Goal: Information Seeking & Learning: Check status

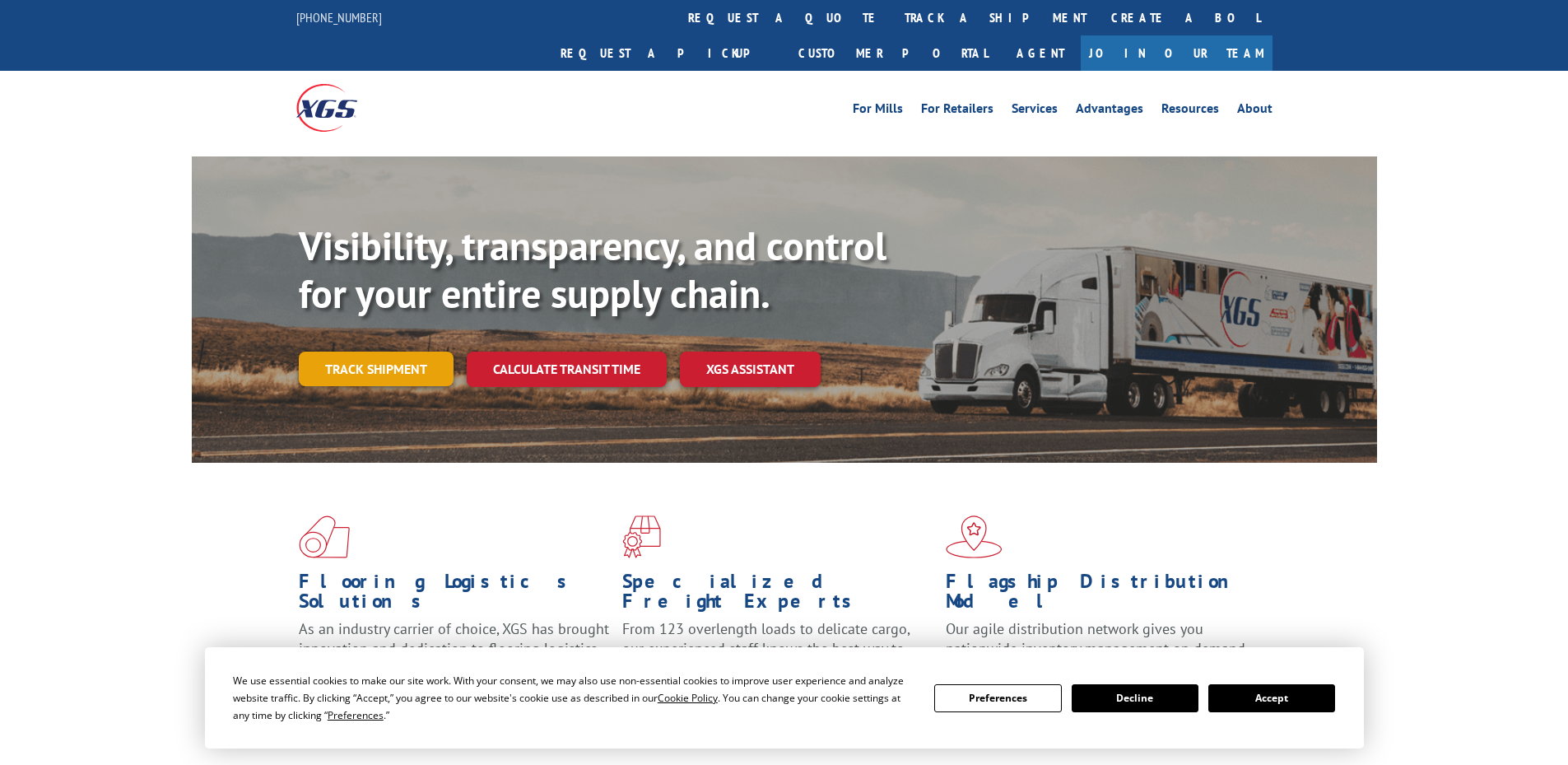
click at [380, 352] on link "Track shipment" at bounding box center [376, 368] width 155 height 35
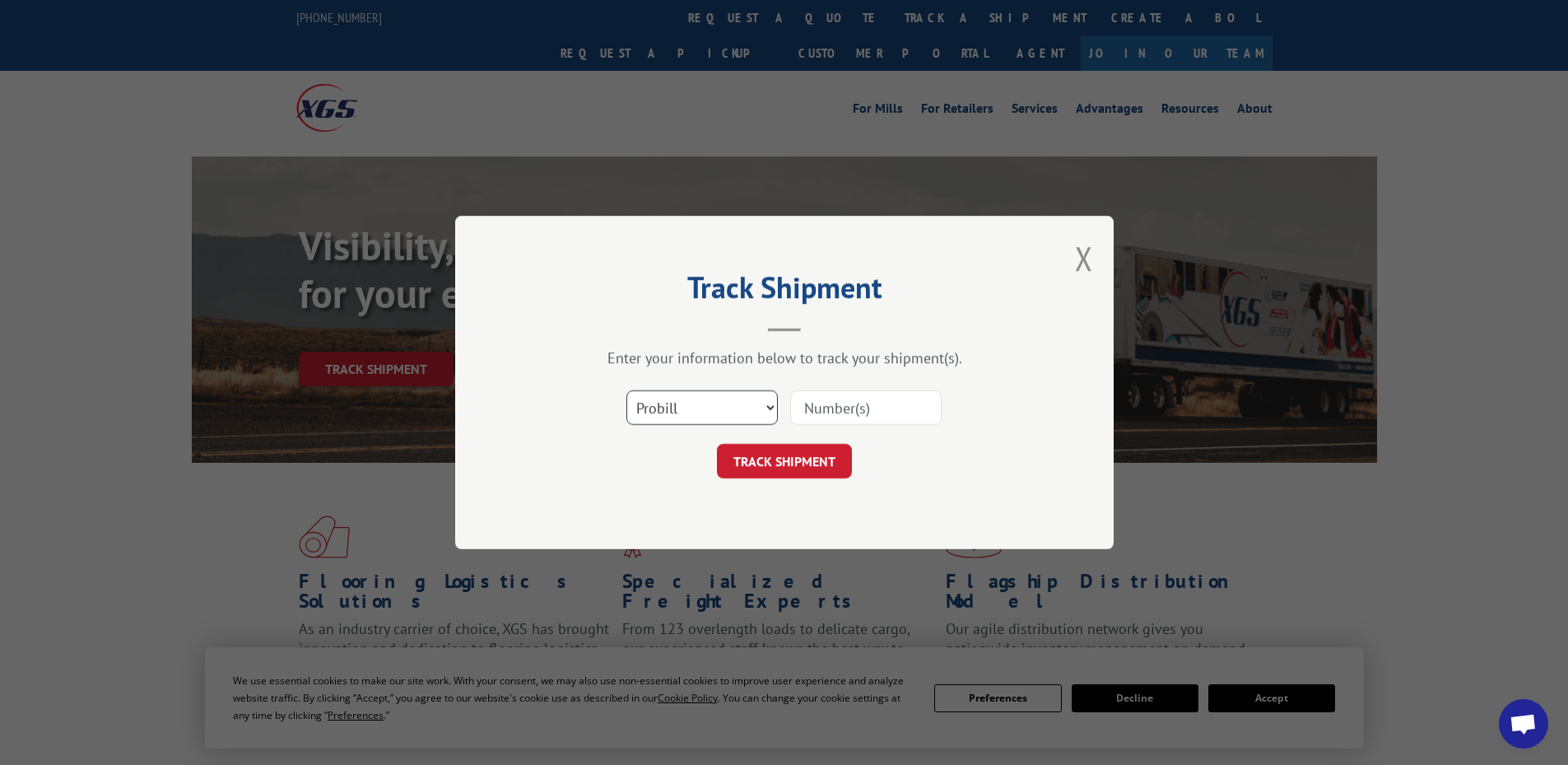
click at [697, 411] on select "Select category... Probill BOL PO" at bounding box center [702, 407] width 152 height 35
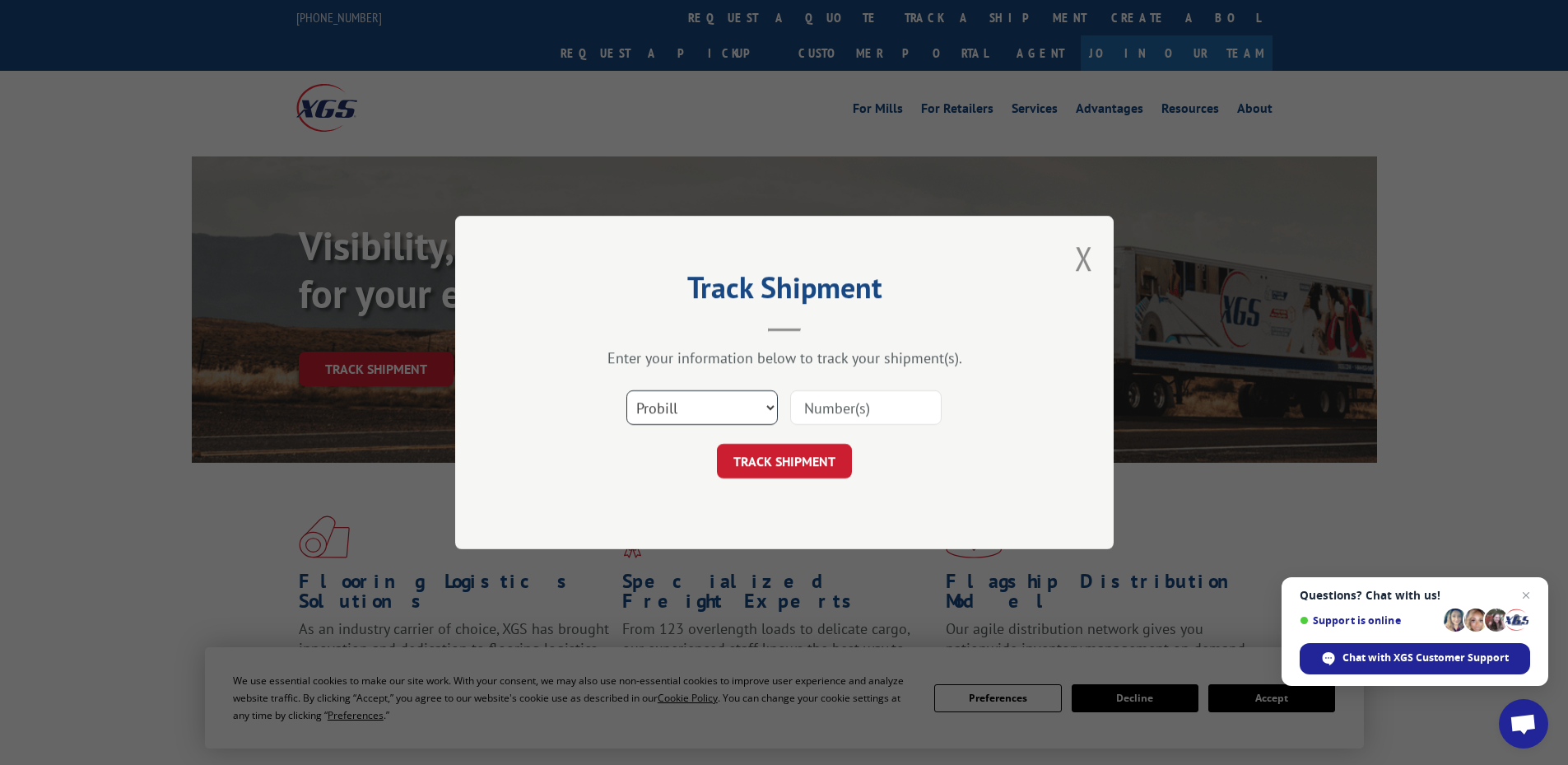
select select "po"
click at [626, 390] on select "Select category... Probill BOL PO" at bounding box center [702, 407] width 152 height 35
click at [833, 401] on input at bounding box center [867, 407] width 152 height 35
paste input "42515777"
type input "42515777"
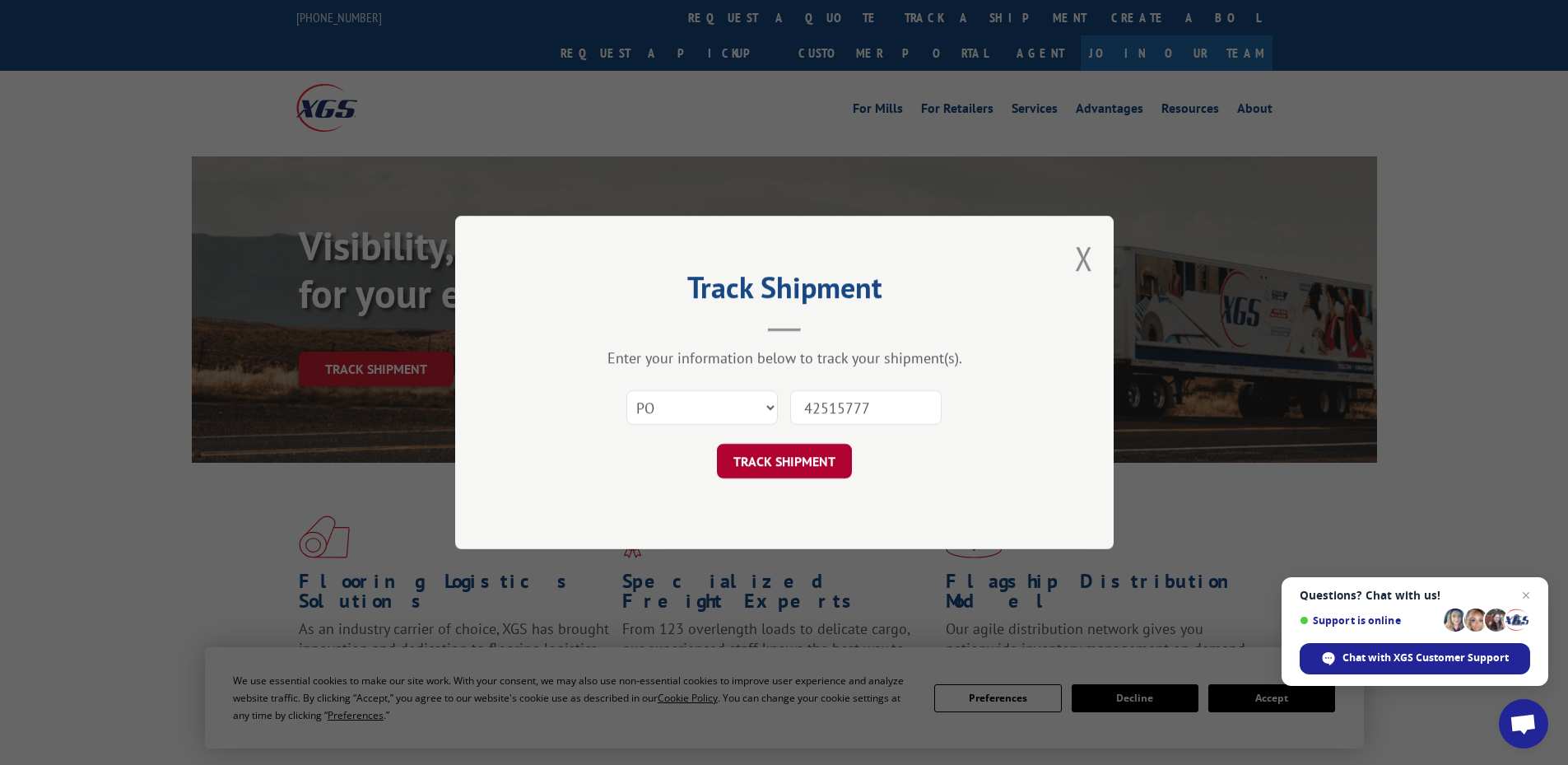
click at [799, 454] on button "TRACK SHIPMENT" at bounding box center [785, 460] width 135 height 35
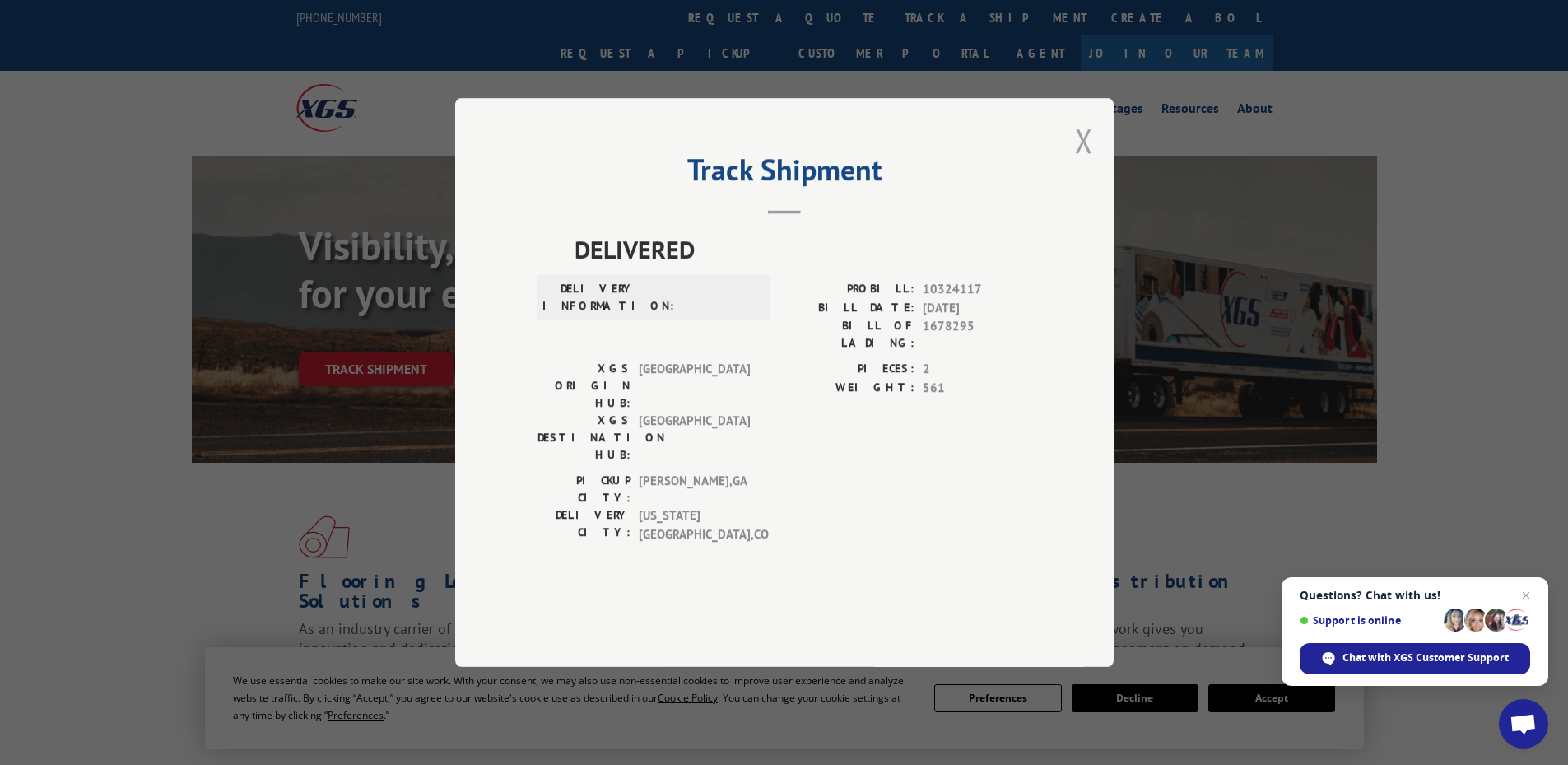
click at [1083, 162] on button "Close modal" at bounding box center [1084, 140] width 18 height 44
